Goal: Information Seeking & Learning: Learn about a topic

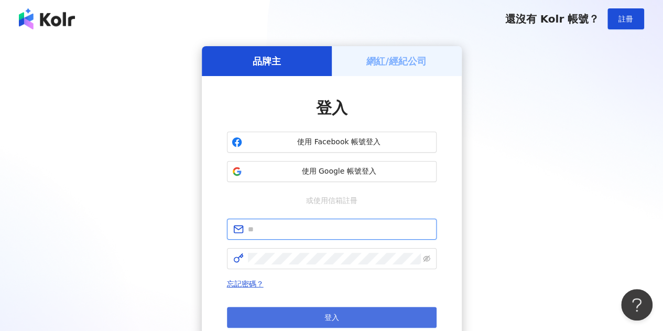
type input "**********"
click at [334, 314] on span "登入" at bounding box center [331, 317] width 15 height 8
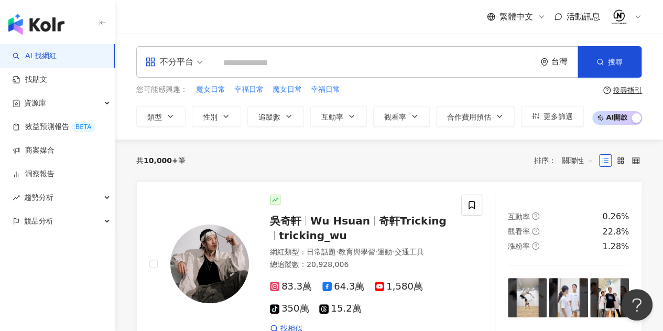
paste input "*****"
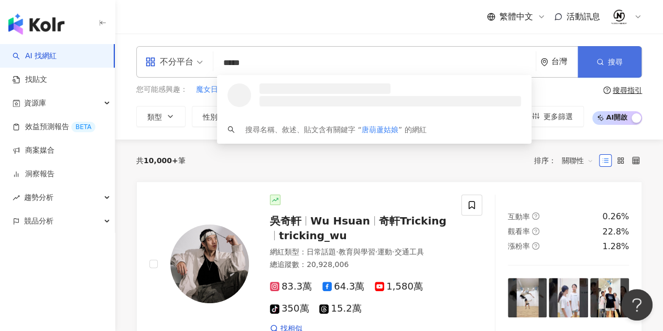
click at [599, 62] on icon "button" at bounding box center [599, 61] width 7 height 7
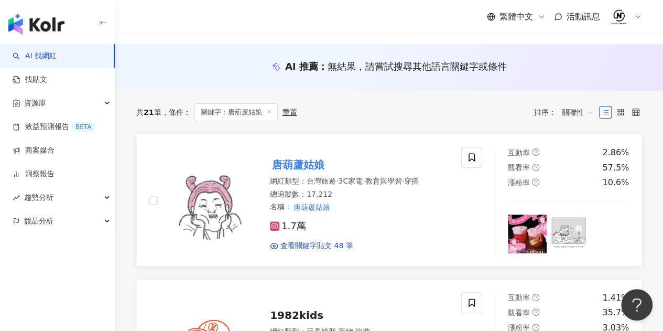
scroll to position [105, 0]
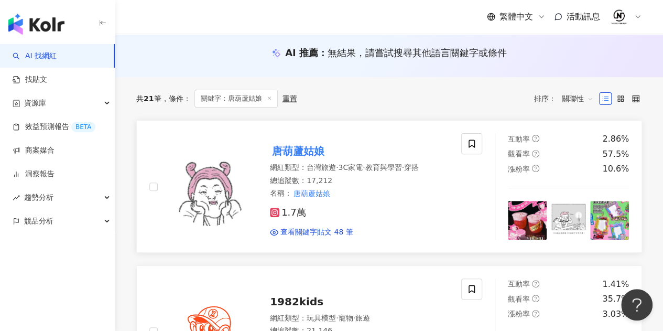
click at [322, 152] on mark "唐葫蘆姑娘" at bounding box center [298, 150] width 57 height 17
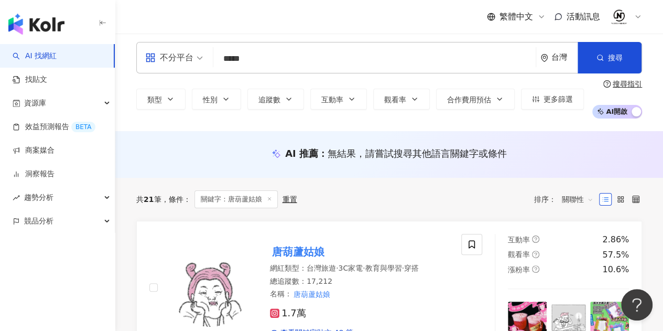
scroll to position [0, 0]
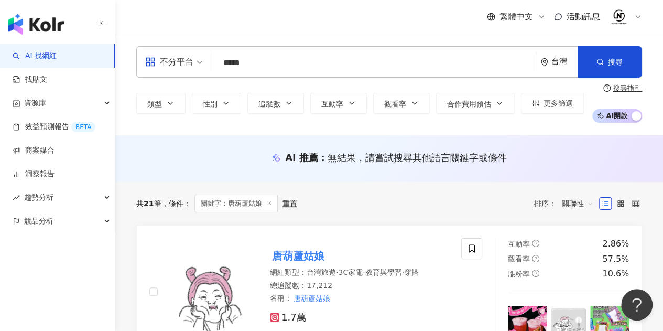
click at [365, 67] on input "*****" at bounding box center [374, 63] width 314 height 20
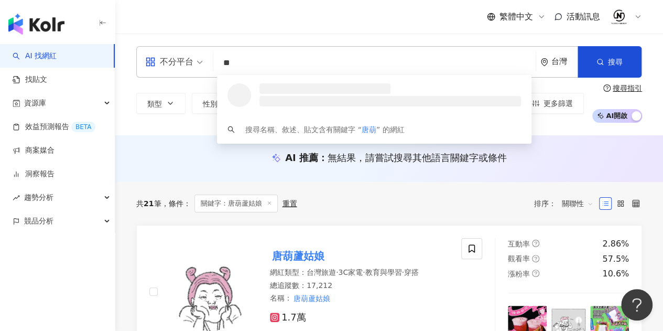
type input "*"
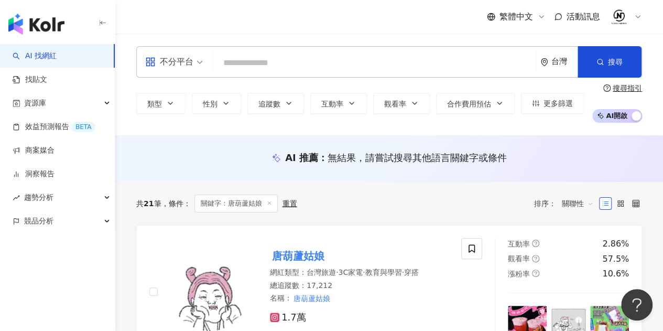
click at [344, 62] on input "search" at bounding box center [374, 63] width 314 height 20
type input "*"
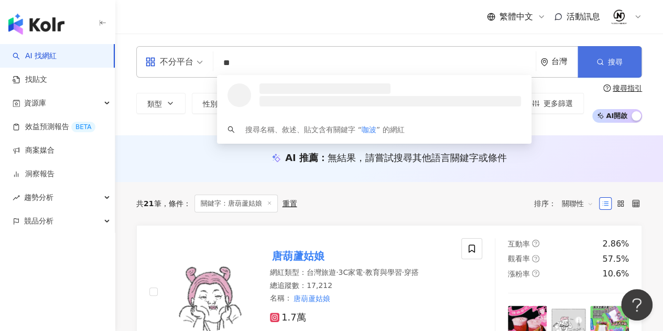
type input "**"
click at [610, 66] on span "搜尋" at bounding box center [615, 62] width 15 height 8
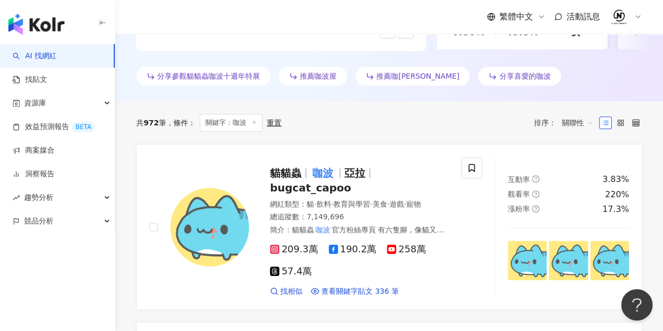
scroll to position [314, 0]
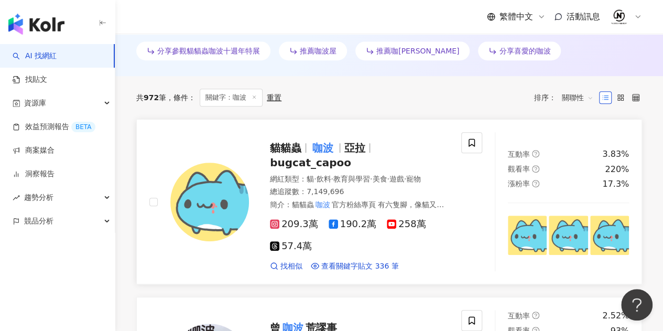
click at [336, 144] on span "咖波" at bounding box center [327, 147] width 34 height 13
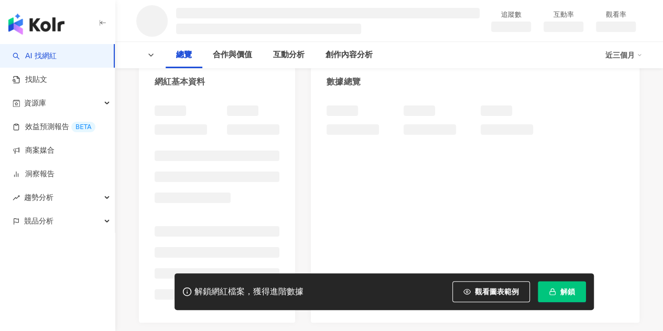
click at [555, 293] on rect "button" at bounding box center [552, 292] width 6 height 3
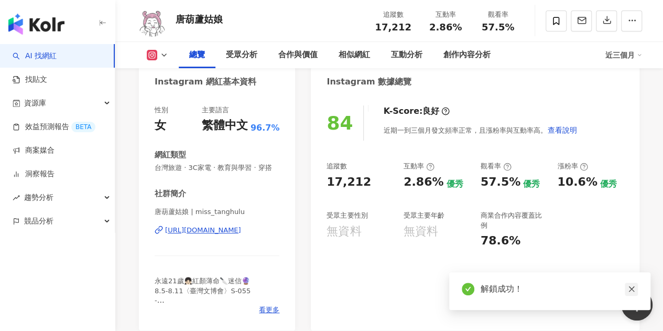
click at [630, 285] on link at bounding box center [630, 288] width 13 height 13
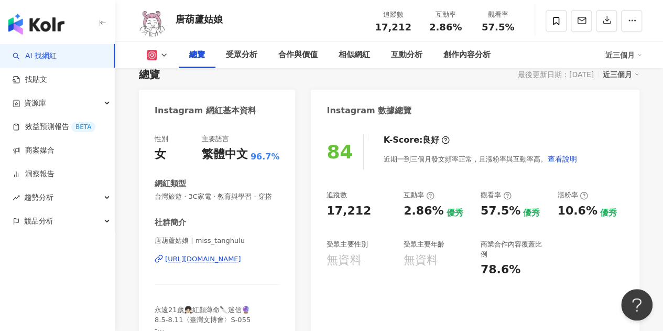
scroll to position [157, 0]
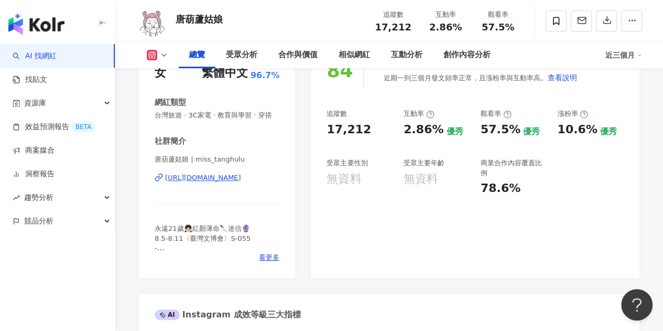
click at [163, 56] on icon at bounding box center [164, 55] width 8 height 8
click at [163, 56] on polyline at bounding box center [164, 55] width 4 height 2
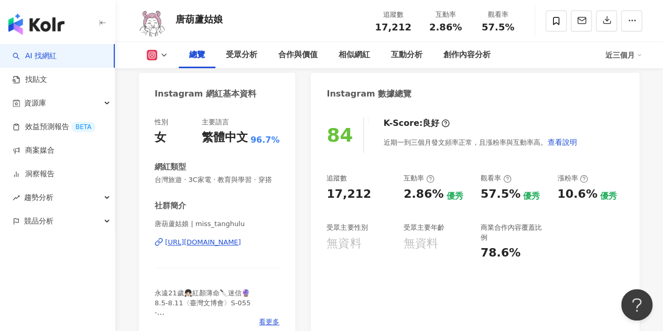
scroll to position [0, 0]
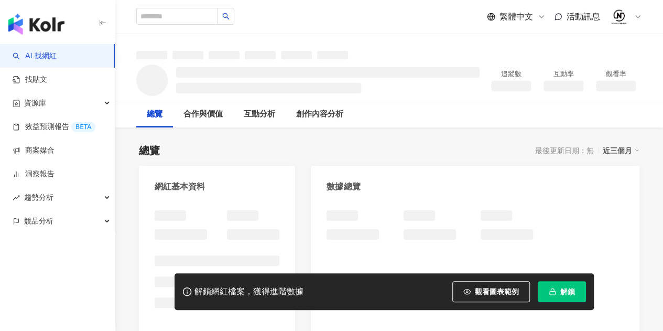
click at [565, 292] on span "解鎖" at bounding box center [567, 291] width 15 height 8
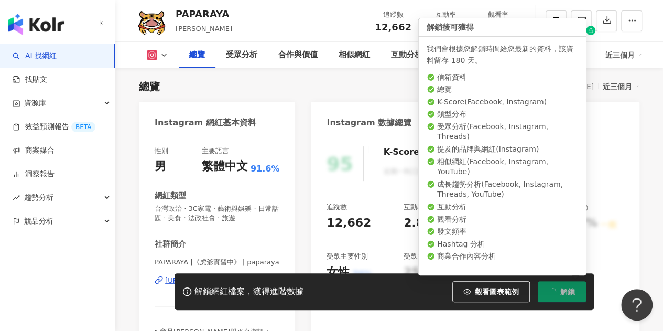
click at [574, 294] on button "解鎖" at bounding box center [561, 291] width 48 height 21
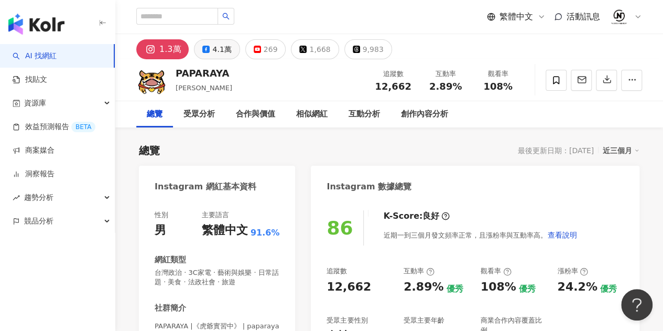
click at [222, 50] on div "4.1萬" at bounding box center [221, 49] width 19 height 15
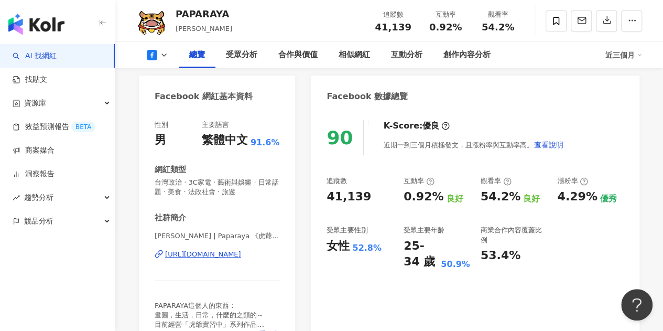
scroll to position [105, 0]
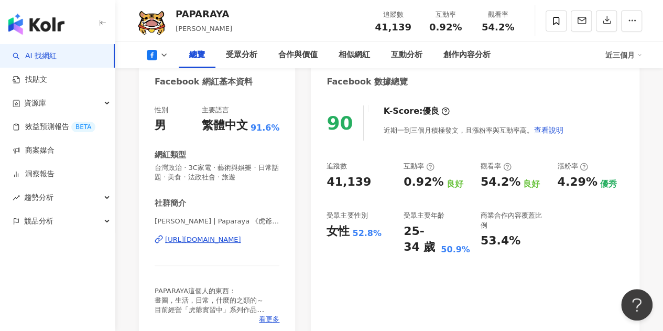
click at [637, 221] on div "90 K-Score : 優良 近期一到三個月積極發文，且漲粉率與互動率高。 查看說明 追蹤數 41,139 互動率 0.92% 良好 觀看率 54.2% 良…" at bounding box center [475, 217] width 328 height 245
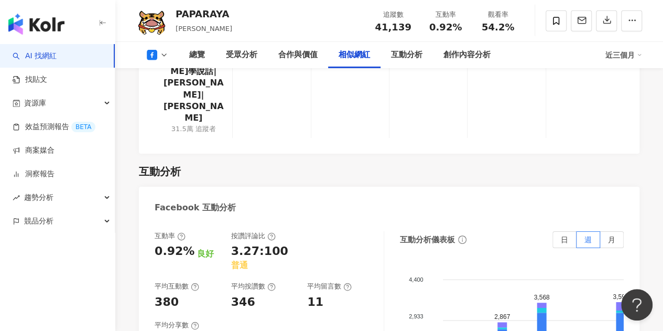
scroll to position [1467, 0]
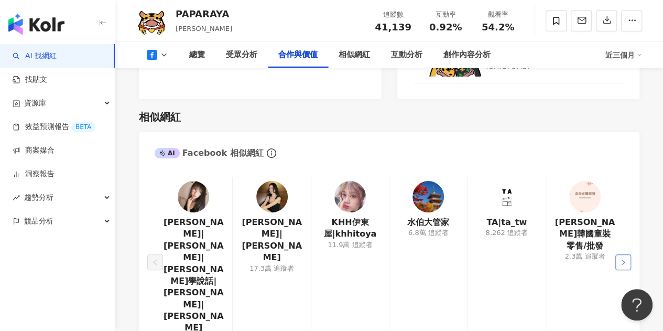
click at [625, 259] on icon "right" at bounding box center [623, 262] width 6 height 6
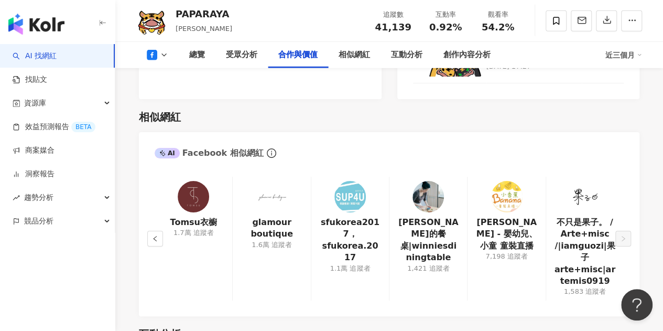
click at [624, 228] on div "Tomsu衣櫥 1.7萬 追蹤者 glamour boutique 1.6萬 追蹤者 sfukorea2017，sfukorea.2017 1.1萬 追蹤者 …" at bounding box center [389, 241] width 500 height 150
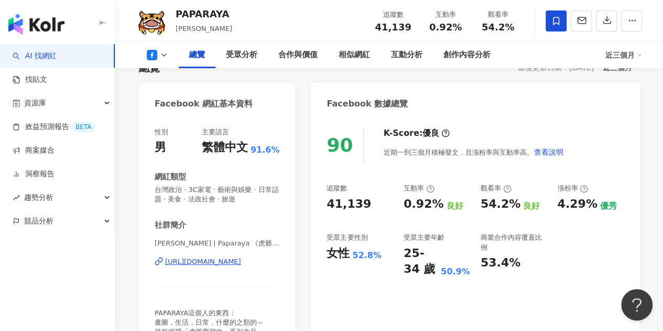
scroll to position [0, 0]
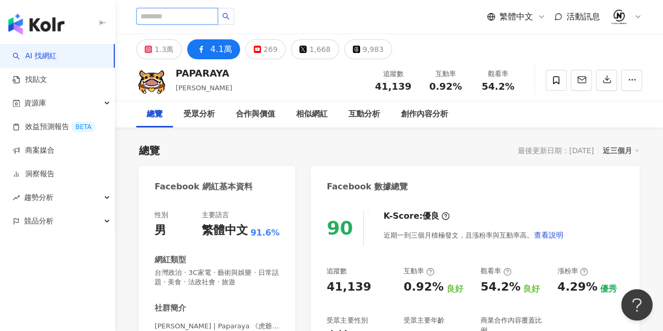
click at [173, 9] on input "search" at bounding box center [177, 16] width 82 height 17
click at [190, 18] on input "search" at bounding box center [177, 16] width 82 height 17
click at [43, 264] on div "AI 找網紅 找貼文 資源庫 效益預測報告 BETA 商案媒合 洞察報告 趨勢分析 競品分析" at bounding box center [57, 187] width 115 height 287
click at [207, 15] on input "search" at bounding box center [177, 16] width 82 height 17
paste input "***"
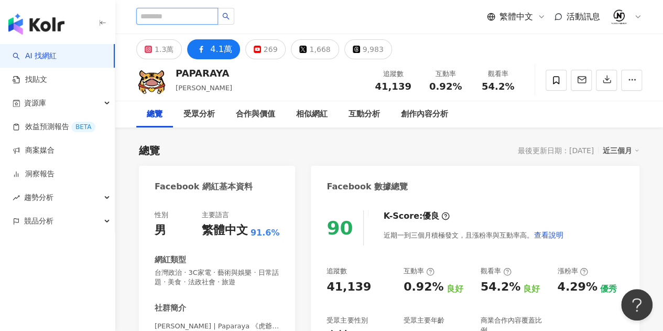
type input "***"
click at [229, 14] on icon "search" at bounding box center [225, 16] width 7 height 7
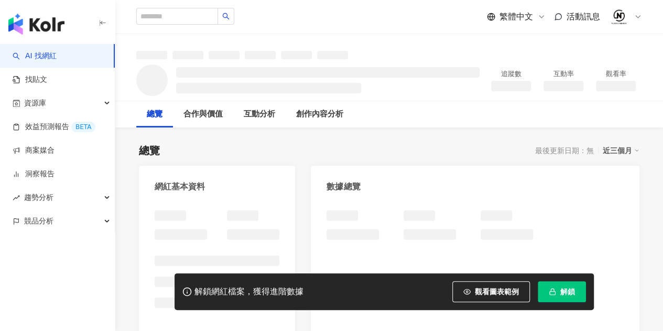
scroll to position [105, 0]
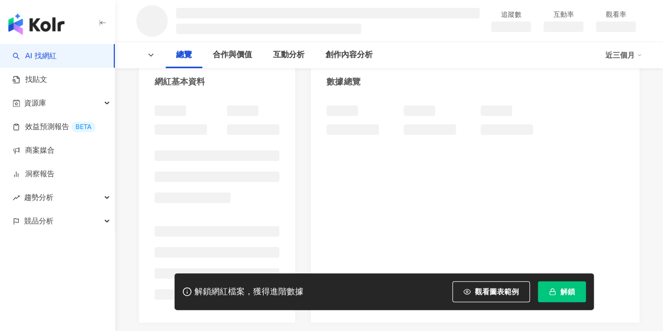
click at [559, 290] on button "解鎖" at bounding box center [561, 291] width 48 height 21
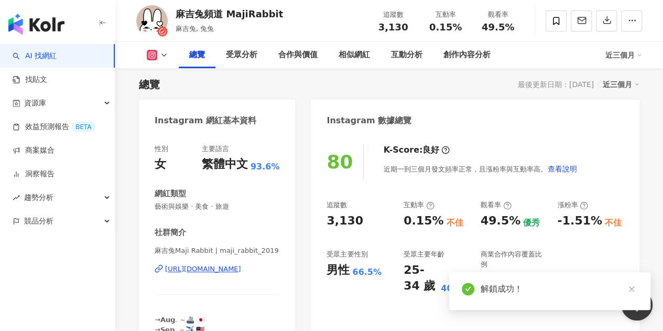
scroll to position [52, 0]
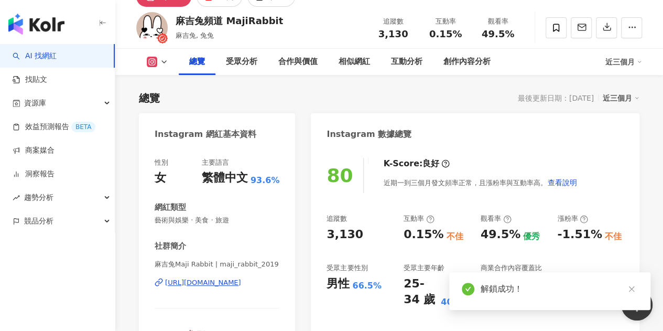
click at [161, 61] on icon at bounding box center [164, 62] width 8 height 8
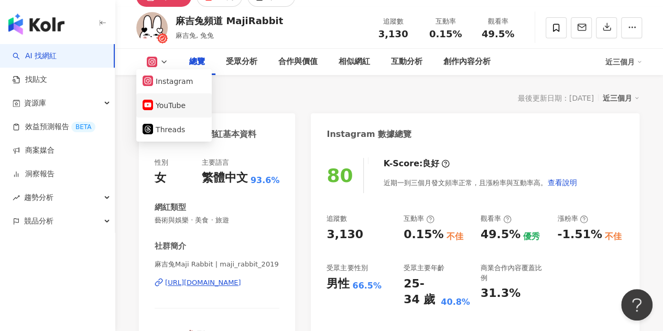
click at [174, 109] on button "YouTube" at bounding box center [173, 105] width 63 height 15
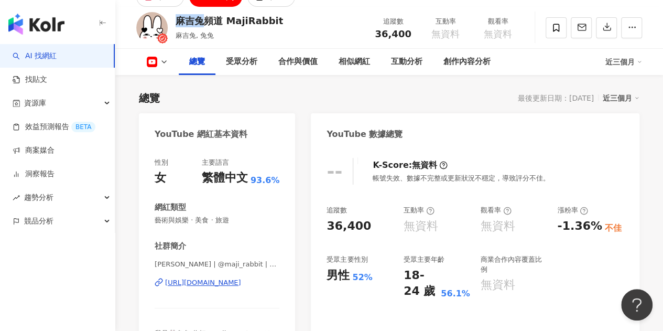
drag, startPoint x: 202, startPoint y: 23, endPoint x: 171, endPoint y: 21, distance: 30.4
click at [171, 21] on div "麻吉兔頻道 MajiRabbit 麻吉兔, 兔兔 追蹤數 36,400 互動率 無資料 觀看率 無資料" at bounding box center [388, 27] width 547 height 41
copy div "麻吉兔"
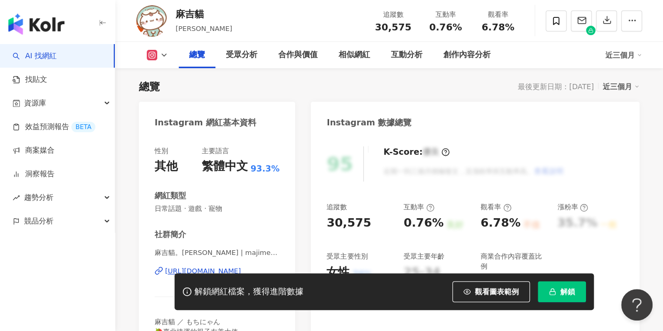
click at [561, 290] on span "解鎖" at bounding box center [567, 291] width 15 height 8
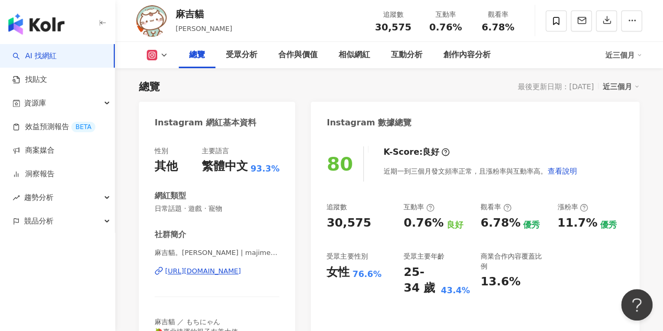
click at [628, 184] on div "80 K-Score : 良好 近期一到三個月發文頻率正常，且漲粉率與互動率高。 查看說明 追蹤數 30,575 互動率 0.76% 良好 觀看率 6.78%…" at bounding box center [475, 253] width 328 height 235
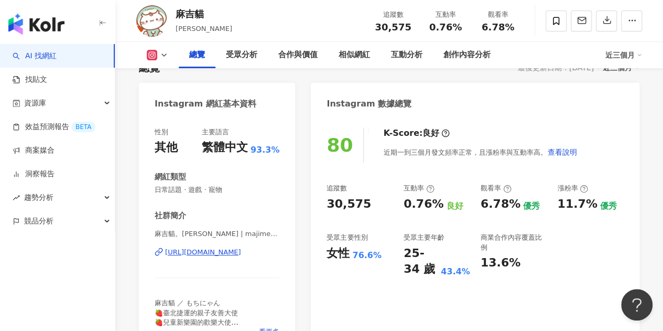
scroll to position [116, 0]
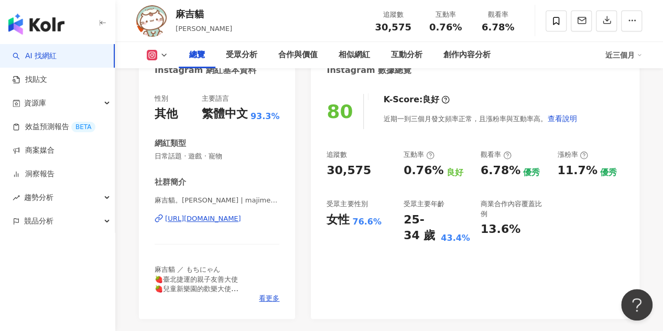
click at [8, 281] on div "AI 找網紅 找貼文 資源庫 效益預測報告 BETA 商案媒合 洞察報告 趨勢分析 競品分析" at bounding box center [57, 187] width 115 height 287
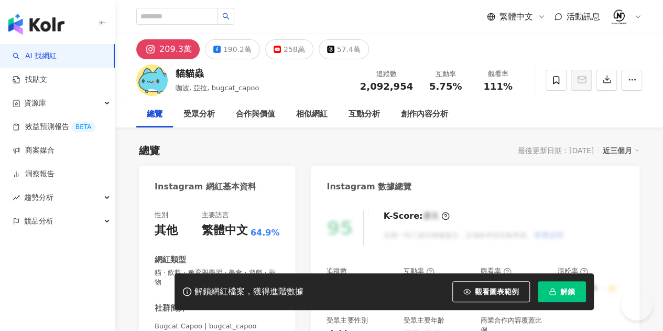
click at [563, 291] on span "解鎖" at bounding box center [567, 291] width 15 height 8
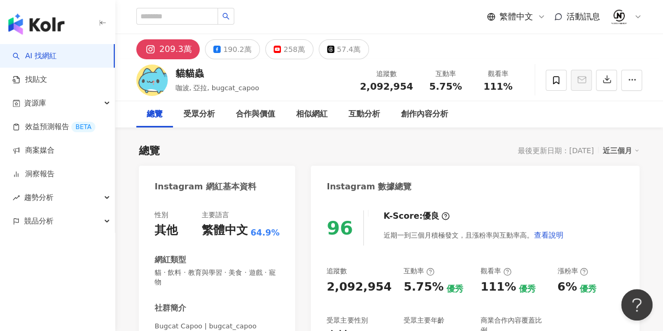
click at [7, 267] on div "AI 找網紅 找貼文 資源庫 效益預測報告 BETA 商案媒合 洞察報告 趨勢分析 競品分析" at bounding box center [57, 187] width 115 height 287
click at [228, 49] on div "190.2萬" at bounding box center [237, 49] width 28 height 15
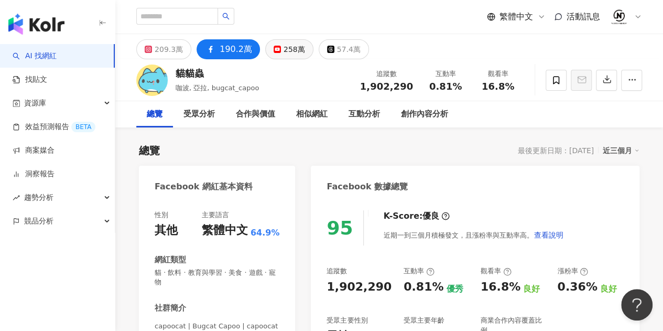
click at [283, 51] on div "258萬" at bounding box center [293, 49] width 21 height 15
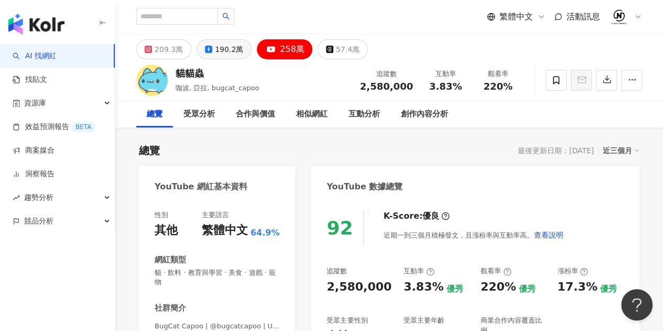
click at [215, 52] on div "190.2萬" at bounding box center [229, 49] width 28 height 15
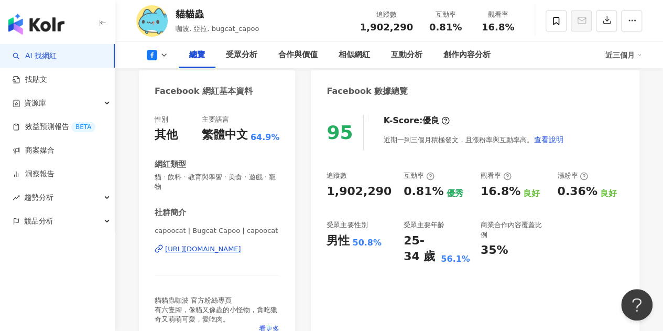
scroll to position [210, 0]
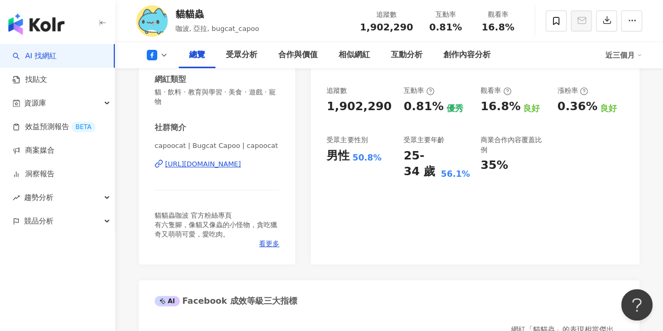
scroll to position [189, 0]
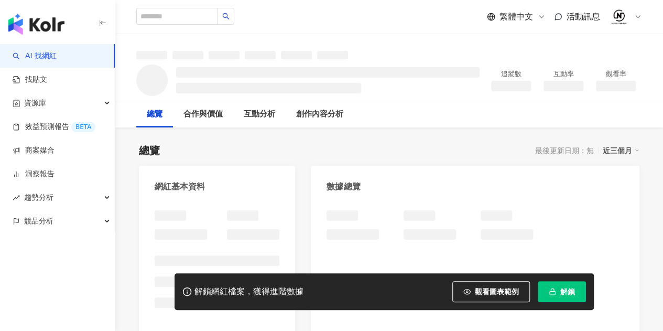
click at [551, 292] on icon "button" at bounding box center [551, 291] width 7 height 7
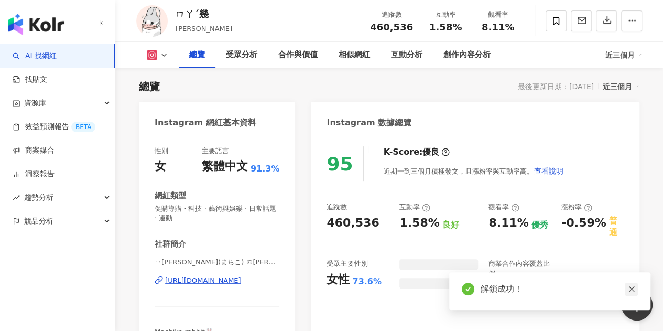
click at [634, 289] on icon "close" at bounding box center [631, 288] width 7 height 7
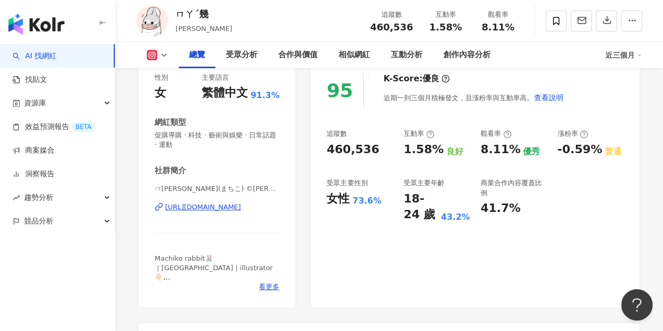
scroll to position [74, 0]
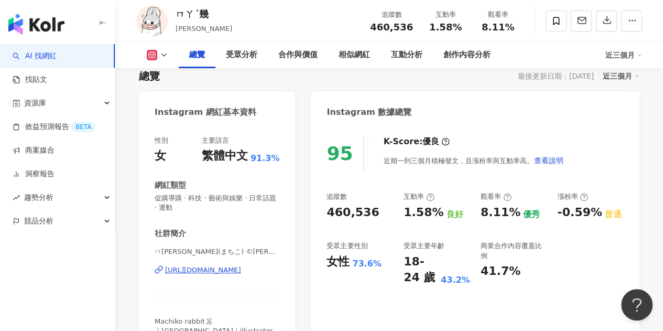
click at [162, 53] on icon at bounding box center [164, 55] width 8 height 8
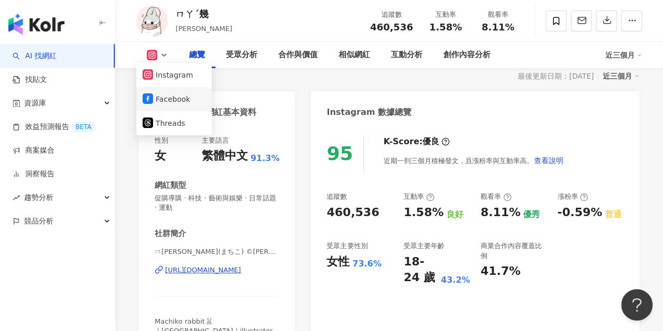
click at [179, 97] on button "Facebook" at bounding box center [173, 99] width 63 height 15
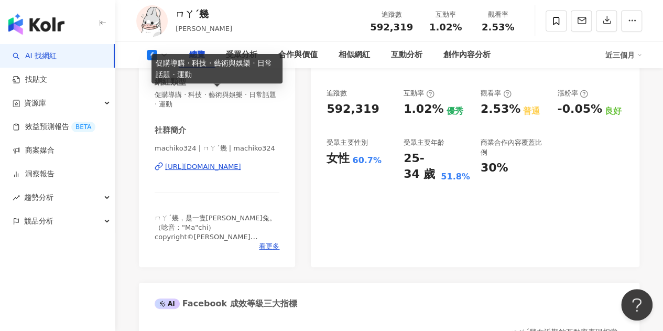
scroll to position [179, 0]
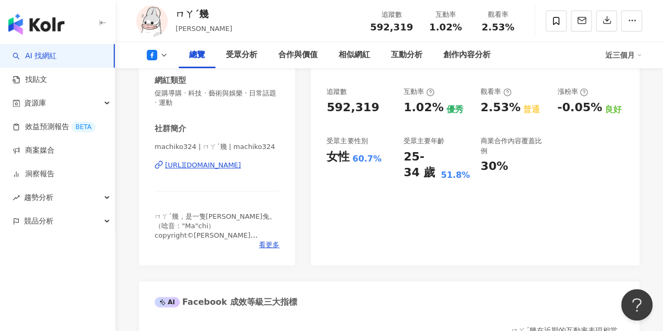
click at [32, 280] on div "AI 找網紅 找貼文 資源庫 效益預測報告 BETA 商案媒合 洞察報告 趨勢分析 競品分析" at bounding box center [57, 187] width 115 height 287
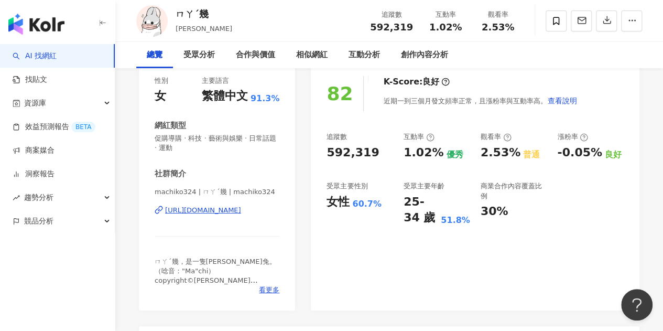
scroll to position [0, 0]
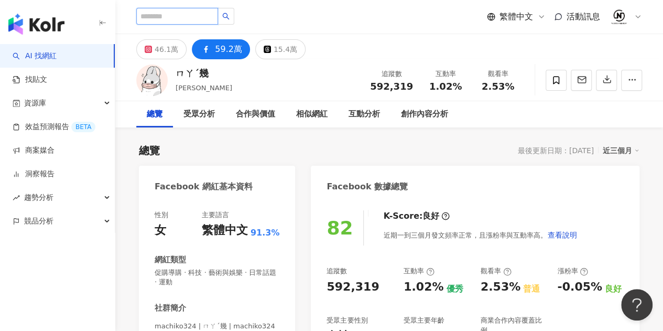
click at [160, 14] on input "search" at bounding box center [177, 16] width 82 height 17
type input "***"
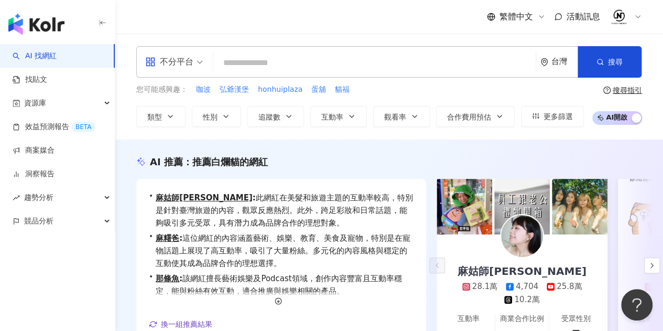
click at [242, 63] on input "search" at bounding box center [374, 63] width 314 height 20
type input "***"
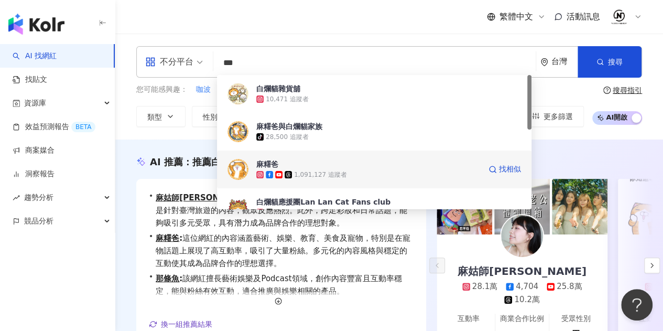
click at [388, 162] on span "麻糬爸" at bounding box center [368, 164] width 224 height 10
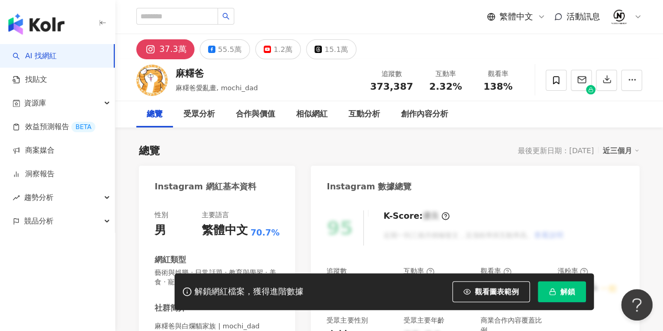
click at [514, 116] on div "總覽 受眾分析 合作與價值 相似網紅 互動分析 創作內容分析" at bounding box center [389, 114] width 506 height 26
click at [569, 288] on span "解鎖" at bounding box center [567, 291] width 15 height 8
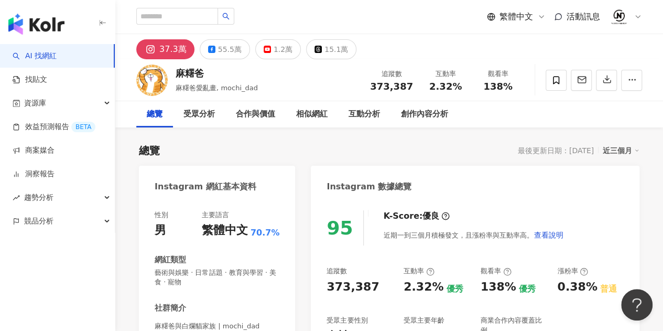
click at [227, 53] on div "55.5萬" at bounding box center [230, 49] width 24 height 15
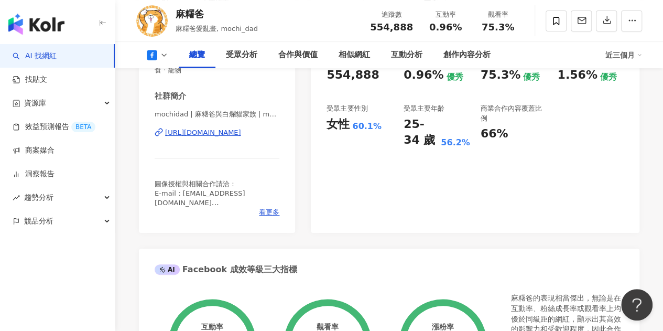
scroll to position [195, 0]
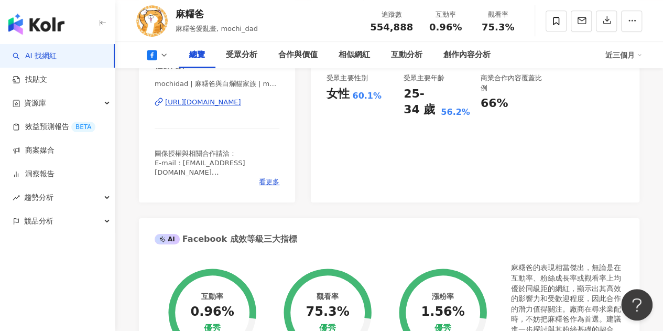
scroll to position [404, 0]
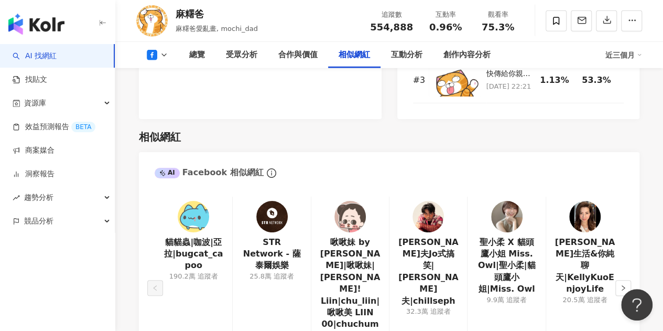
scroll to position [1452, 0]
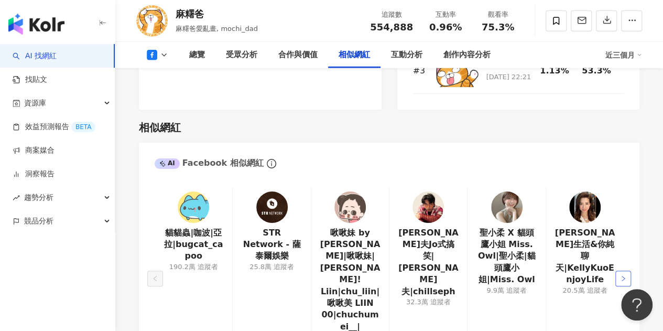
click at [624, 275] on icon "right" at bounding box center [623, 278] width 6 height 6
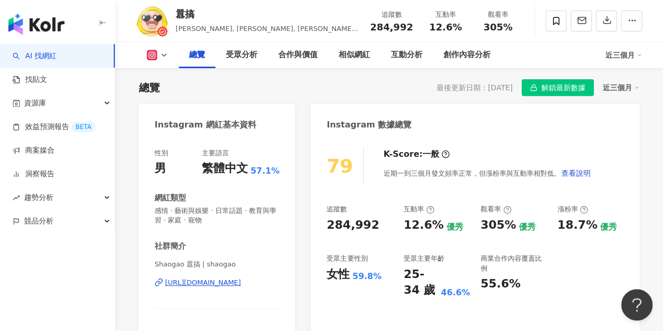
click at [602, 174] on div "79 K-Score : 一般 近期一到三個月發文頻率正常，但漲粉率與互動率相對低。 查看說明" at bounding box center [474, 165] width 297 height 35
click at [166, 52] on icon at bounding box center [164, 55] width 8 height 8
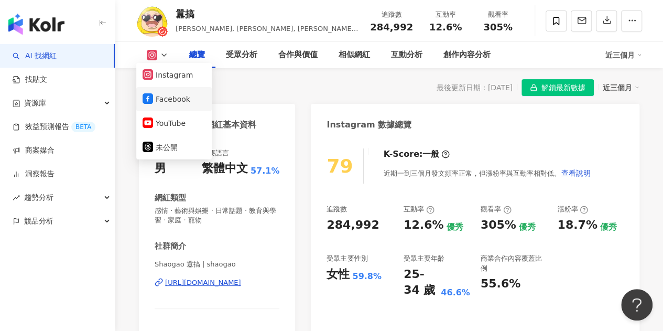
click at [175, 103] on button "Facebook" at bounding box center [173, 99] width 63 height 15
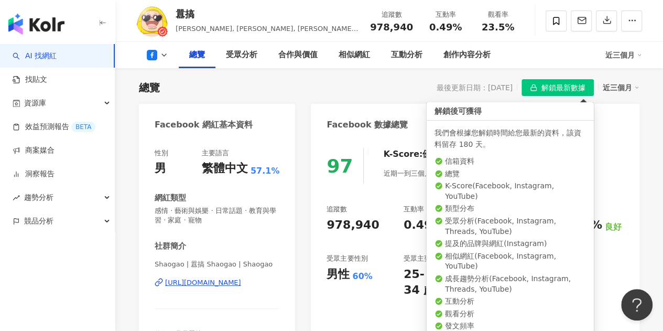
click at [574, 83] on span "解鎖最新數據" at bounding box center [563, 88] width 44 height 17
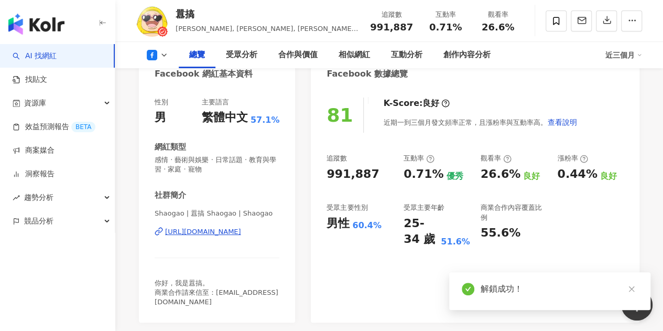
scroll to position [116, 0]
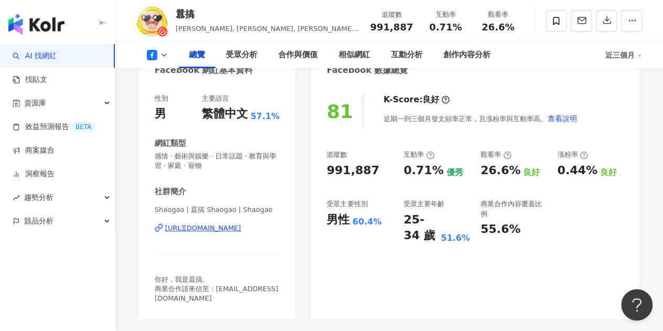
click at [162, 53] on icon at bounding box center [164, 55] width 8 height 8
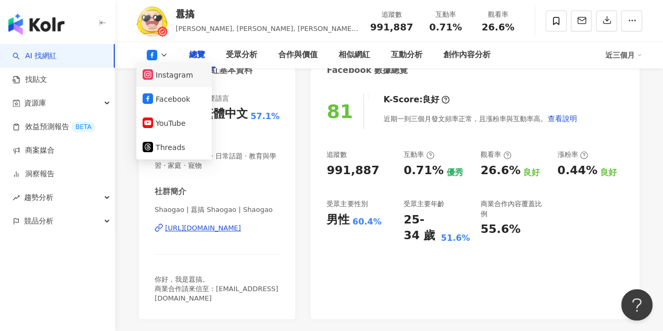
click at [164, 74] on button "Instagram" at bounding box center [173, 75] width 63 height 15
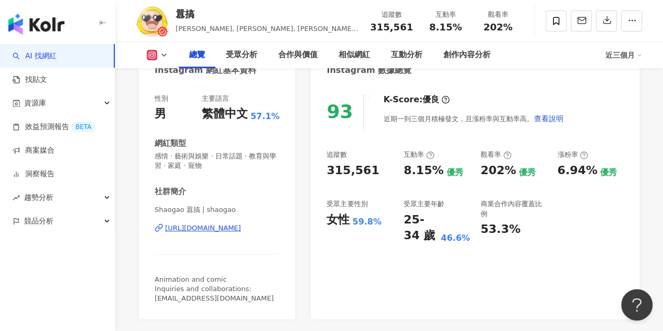
click at [163, 51] on icon at bounding box center [164, 55] width 8 height 8
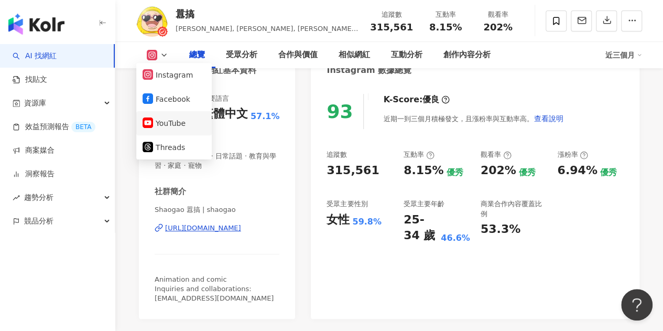
click at [180, 126] on button "YouTube" at bounding box center [173, 123] width 63 height 15
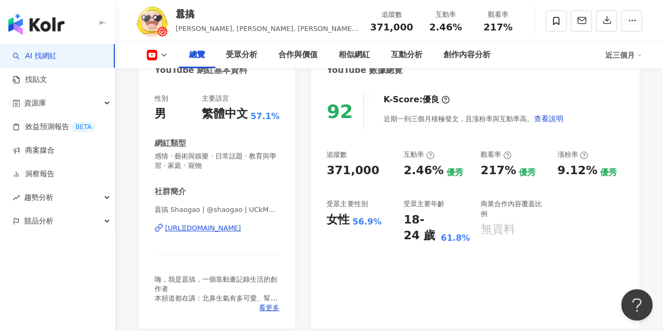
click at [165, 54] on icon at bounding box center [164, 55] width 8 height 8
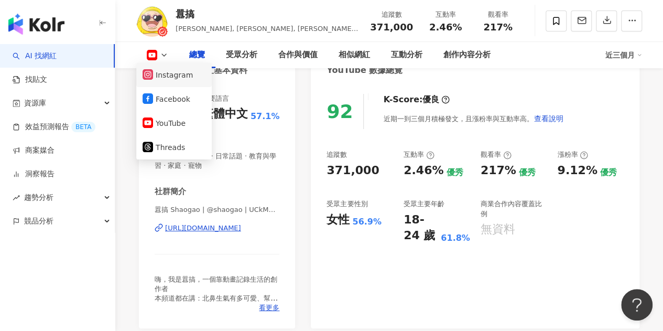
click at [170, 78] on button "Instagram" at bounding box center [173, 75] width 63 height 15
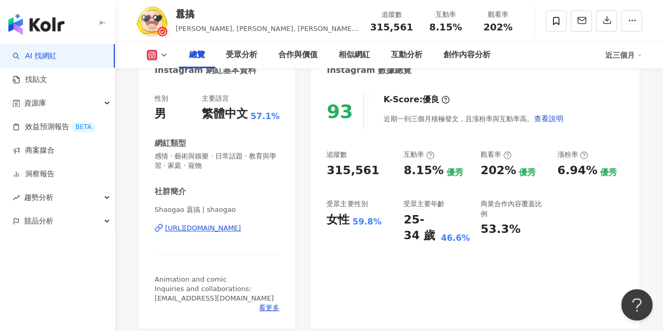
click at [17, 249] on div "AI 找網紅 找貼文 資源庫 效益預測報告 BETA 商案媒合 洞察報告 趨勢分析 競品分析" at bounding box center [57, 187] width 115 height 287
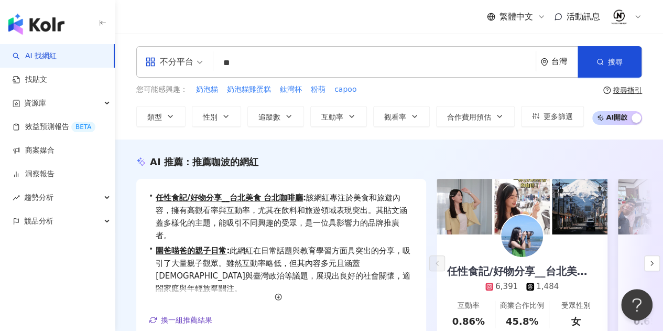
click at [437, 94] on div "您可能感興趣： 奶泡貓 奶泡貓雞蛋糕 鈦灣杯 粉萌 capoo" at bounding box center [359, 90] width 447 height 12
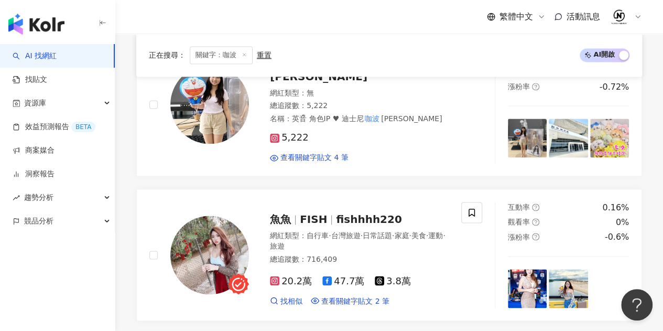
scroll to position [733, 0]
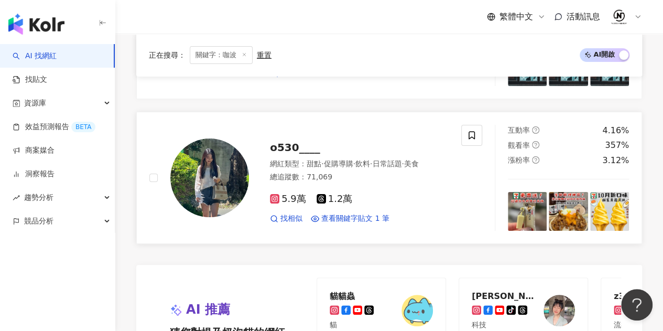
scroll to position [2095, 0]
